Goal: Navigation & Orientation: Go to known website

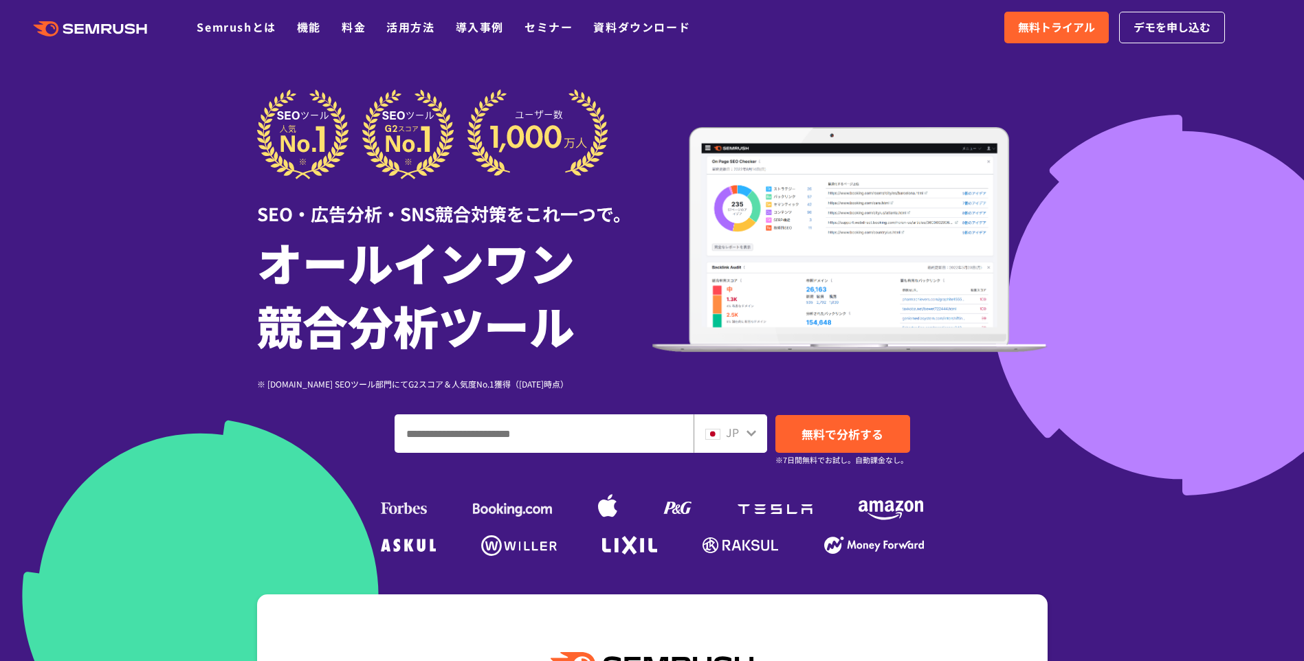
click at [731, 430] on span "JP" at bounding box center [732, 432] width 13 height 16
